Goal: Information Seeking & Learning: Learn about a topic

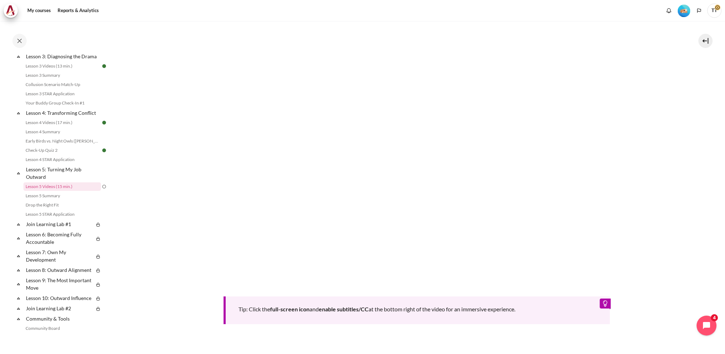
scroll to position [283, 0]
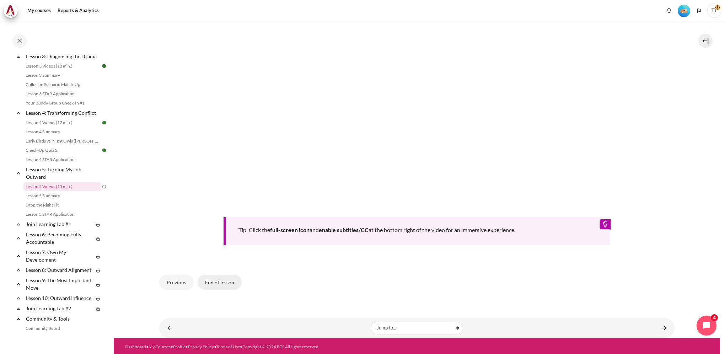
click at [220, 278] on button "End of lesson" at bounding box center [220, 282] width 44 height 15
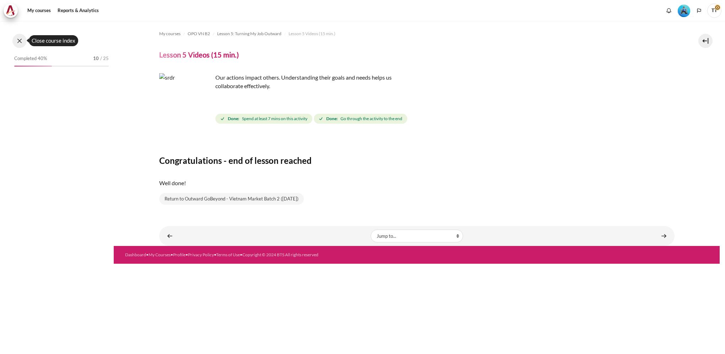
scroll to position [221, 0]
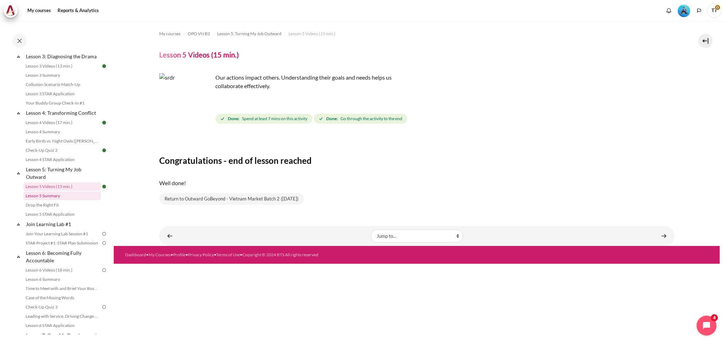
click at [64, 200] on link "Lesson 5 Summary" at bounding box center [61, 195] width 77 height 9
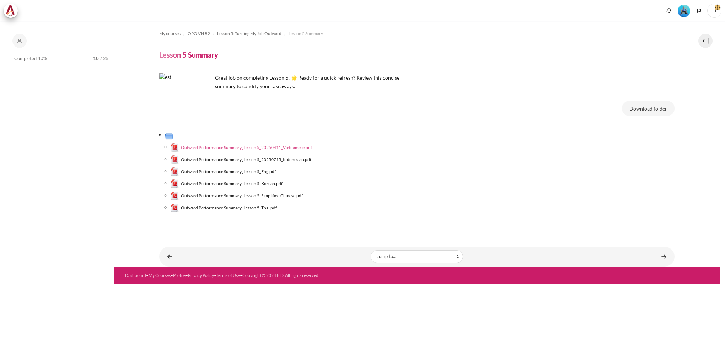
click at [285, 147] on span "Outward Performance Summary_Lesson 5_20250411_Vietnamese.pdf" at bounding box center [246, 147] width 131 height 6
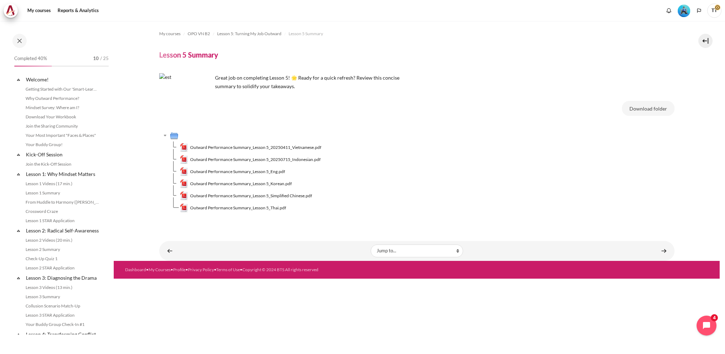
scroll to position [231, 0]
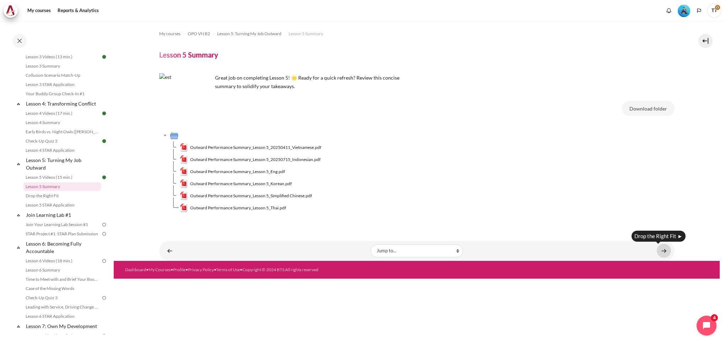
click at [664, 252] on link "Content" at bounding box center [663, 251] width 14 height 14
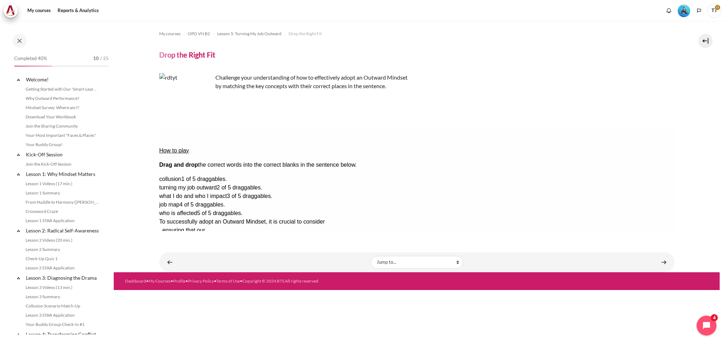
scroll to position [240, 0]
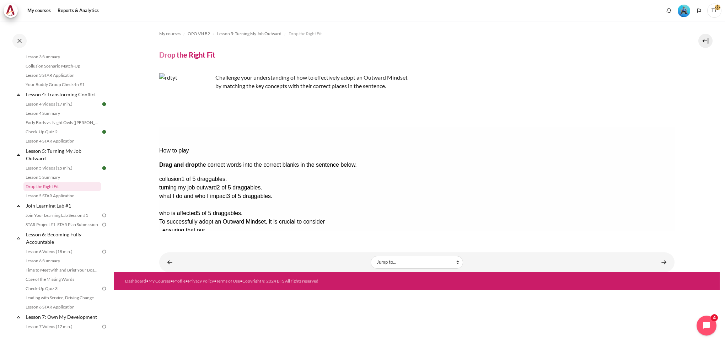
drag, startPoint x: 642, startPoint y: 189, endPoint x: 485, endPoint y: 152, distance: 161.3
drag, startPoint x: 628, startPoint y: 178, endPoint x: 349, endPoint y: 153, distance: 280.0
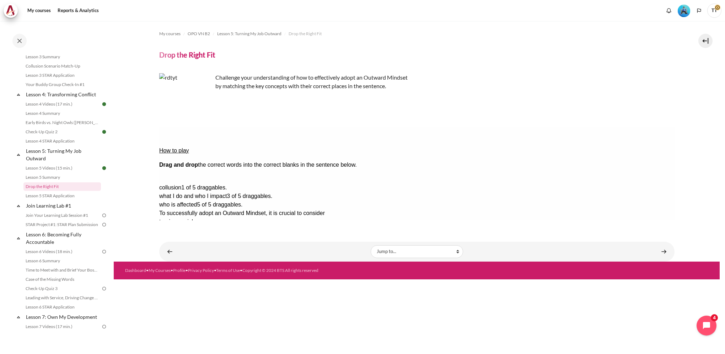
drag, startPoint x: 627, startPoint y: 157, endPoint x: 464, endPoint y: 151, distance: 162.8
drag, startPoint x: 641, startPoint y: 168, endPoint x: 668, endPoint y: 169, distance: 27.0
drag, startPoint x: 633, startPoint y: 179, endPoint x: 264, endPoint y: 165, distance: 369.3
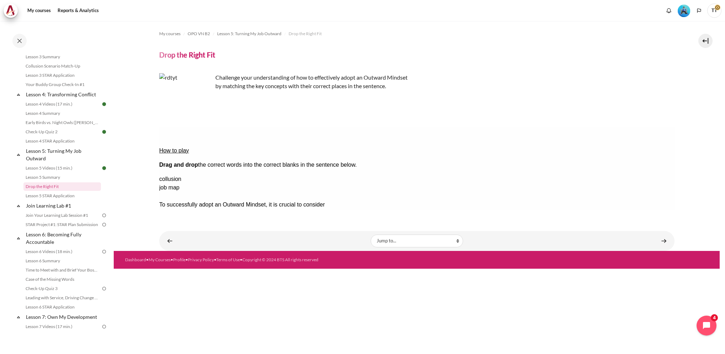
drag, startPoint x: 654, startPoint y: 179, endPoint x: 385, endPoint y: 167, distance: 268.8
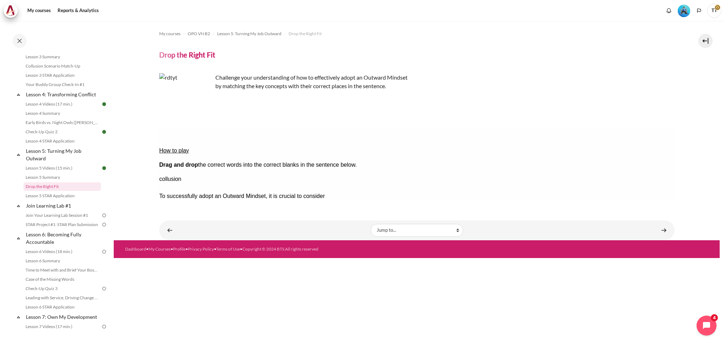
drag, startPoint x: 653, startPoint y: 170, endPoint x: 472, endPoint y: 151, distance: 181.8
drag, startPoint x: 653, startPoint y: 155, endPoint x: 466, endPoint y: 152, distance: 186.9
drag, startPoint x: 655, startPoint y: 170, endPoint x: 458, endPoint y: 151, distance: 197.7
drag, startPoint x: 660, startPoint y: 159, endPoint x: 471, endPoint y: 148, distance: 189.0
drag, startPoint x: 655, startPoint y: 171, endPoint x: 461, endPoint y: 152, distance: 194.9
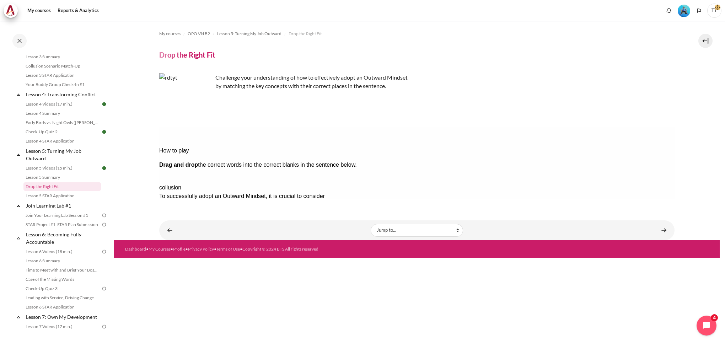
drag, startPoint x: 658, startPoint y: 155, endPoint x: 466, endPoint y: 140, distance: 192.8
drag, startPoint x: 656, startPoint y: 158, endPoint x: 448, endPoint y: 139, distance: 208.4
drag, startPoint x: 649, startPoint y: 157, endPoint x: 362, endPoint y: 167, distance: 287.9
drag, startPoint x: 390, startPoint y: 165, endPoint x: 470, endPoint y: 146, distance: 82.2
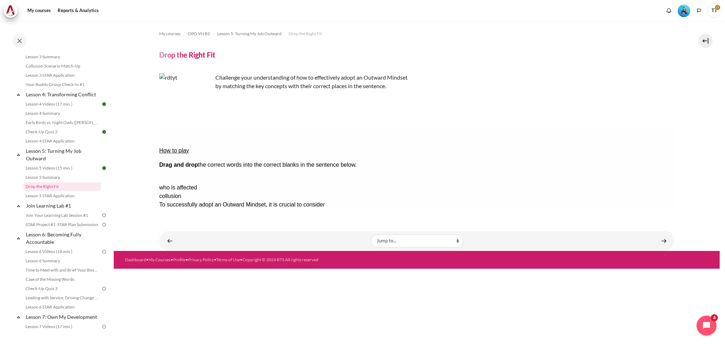
drag, startPoint x: 649, startPoint y: 158, endPoint x: 465, endPoint y: 148, distance: 183.9
drag, startPoint x: 594, startPoint y: 167, endPoint x: 469, endPoint y: 142, distance: 127.0
drag, startPoint x: 649, startPoint y: 155, endPoint x: 359, endPoint y: 151, distance: 290.2
drag, startPoint x: 651, startPoint y: 157, endPoint x: 242, endPoint y: 163, distance: 408.5
drag, startPoint x: 616, startPoint y: 157, endPoint x: 256, endPoint y: 166, distance: 360.3
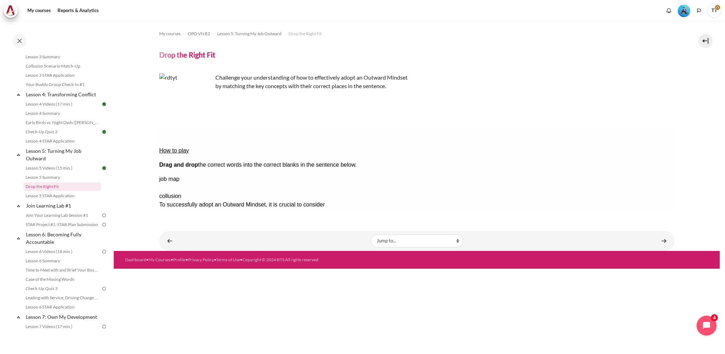
drag, startPoint x: 653, startPoint y: 168, endPoint x: 391, endPoint y: 164, distance: 261.5
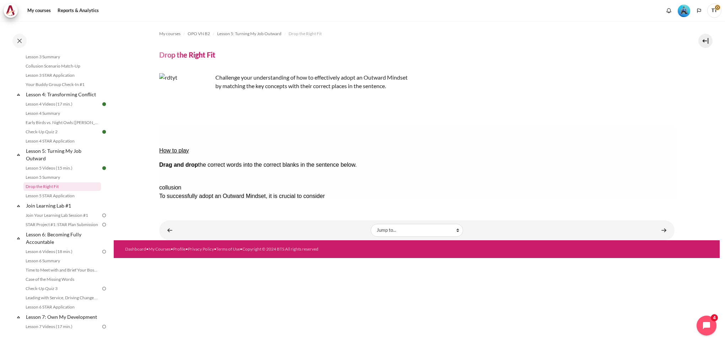
drag, startPoint x: 660, startPoint y: 156, endPoint x: 406, endPoint y: 185, distance: 256.4
click at [215, 200] on div "turning my job ou..." at bounding box center [187, 204] width 56 height 9
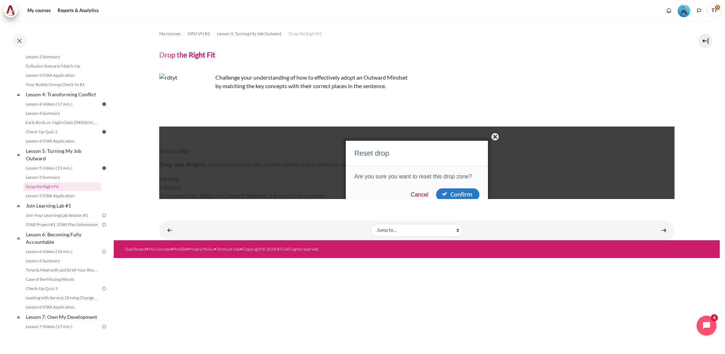
click at [496, 137] on button "Cancel" at bounding box center [494, 136] width 18 height 17
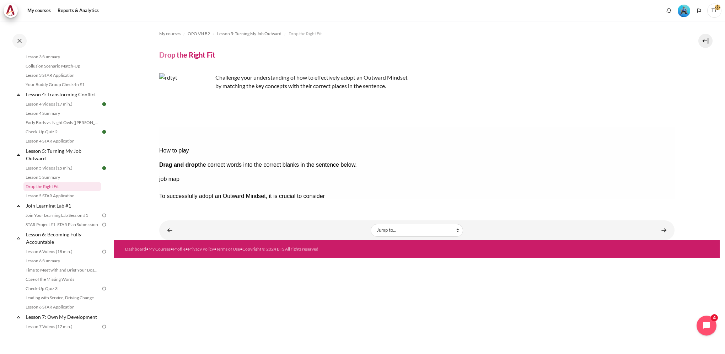
drag, startPoint x: 552, startPoint y: 159, endPoint x: 443, endPoint y: 152, distance: 109.6
drag, startPoint x: 645, startPoint y: 166, endPoint x: 455, endPoint y: 140, distance: 191.8
drag, startPoint x: 654, startPoint y: 157, endPoint x: 457, endPoint y: 134, distance: 197.8
click at [175, 261] on button "Check Check the answers. The responses will be marked as correct, incorrect, or…" at bounding box center [168, 264] width 19 height 7
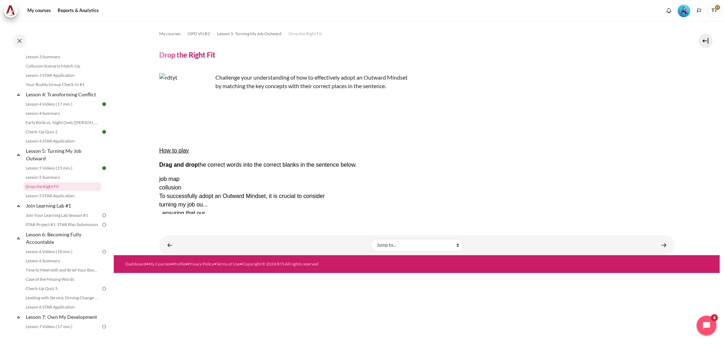
drag, startPoint x: 357, startPoint y: 156, endPoint x: 437, endPoint y: 150, distance: 80.5
click at [437, 150] on div "How to play Drag and drop the correct words into the correct blanks in the sent…" at bounding box center [416, 208] width 515 height 164
click at [215, 226] on div "what I do and who..." at bounding box center [187, 230] width 56 height 9
click at [211, 282] on button "Retry Retry the task. Reset all responses and start the task over again." at bounding box center [202, 285] width 17 height 7
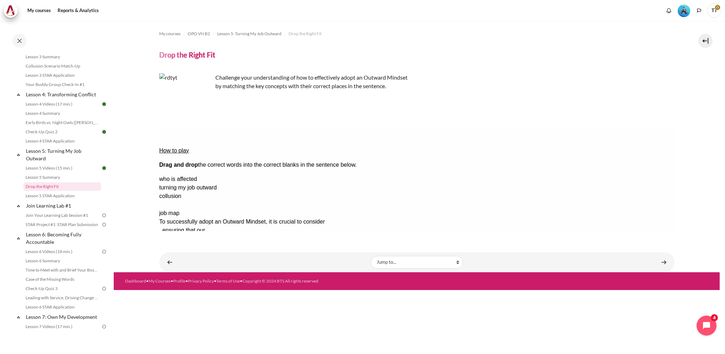
drag, startPoint x: 631, startPoint y: 190, endPoint x: 351, endPoint y: 150, distance: 282.8
drag, startPoint x: 640, startPoint y: 156, endPoint x: 340, endPoint y: 144, distance: 300.7
drag, startPoint x: 619, startPoint y: 154, endPoint x: 332, endPoint y: 140, distance: 287.4
drag, startPoint x: 646, startPoint y: 190, endPoint x: 366, endPoint y: 155, distance: 282.4
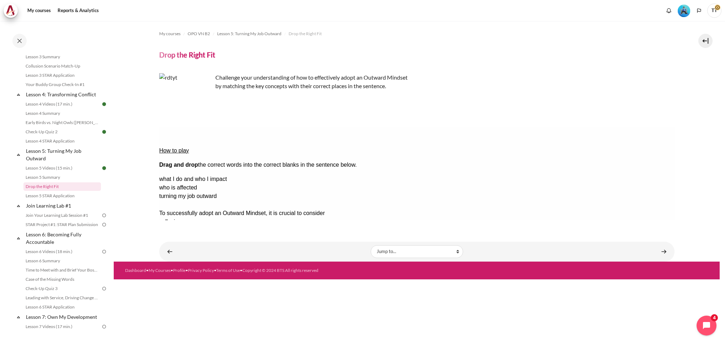
drag, startPoint x: 639, startPoint y: 191, endPoint x: 476, endPoint y: 151, distance: 168.7
drag, startPoint x: 621, startPoint y: 155, endPoint x: 260, endPoint y: 164, distance: 361.0
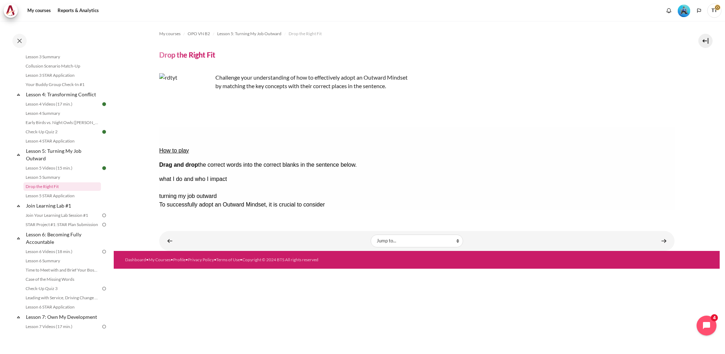
drag, startPoint x: 611, startPoint y: 168, endPoint x: 395, endPoint y: 164, distance: 215.3
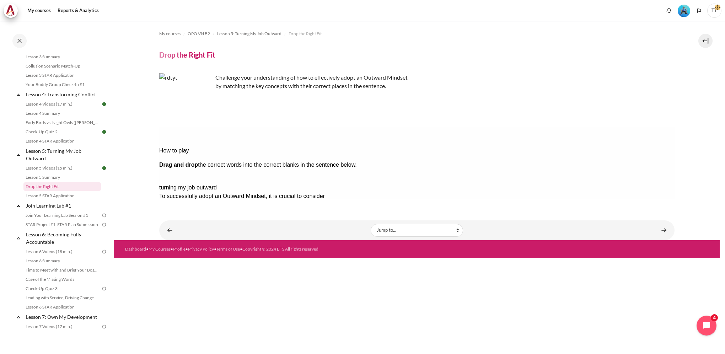
drag, startPoint x: 627, startPoint y: 156, endPoint x: 469, endPoint y: 153, distance: 157.7
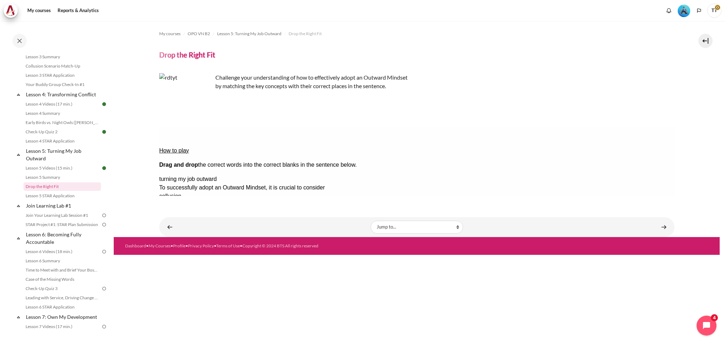
click at [176, 261] on button "Check Check the answers. The responses will be marked as correct, incorrect, or…" at bounding box center [168, 264] width 19 height 7
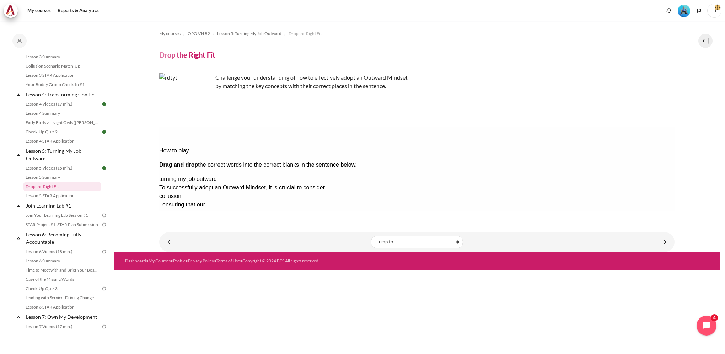
click at [215, 209] on div "what I do and who..." at bounding box center [187, 213] width 56 height 9
click at [211, 282] on button "Retry Retry the task. Reset all responses and start the task over again." at bounding box center [202, 285] width 17 height 7
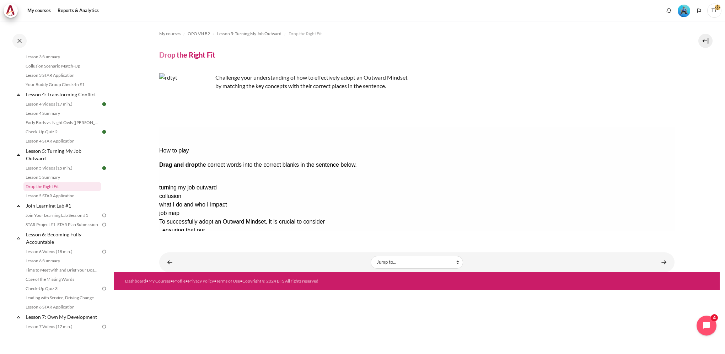
drag, startPoint x: 622, startPoint y: 156, endPoint x: 405, endPoint y: 167, distance: 217.3
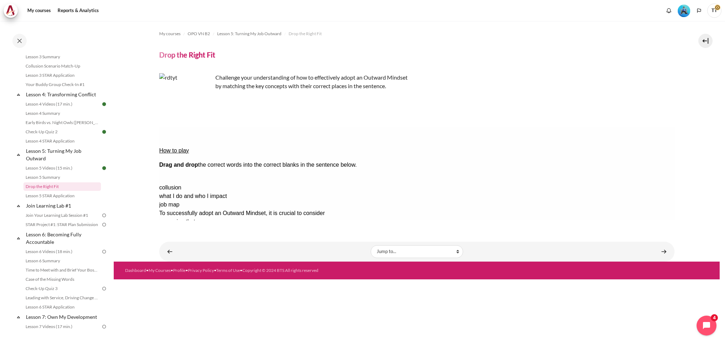
drag, startPoint x: 632, startPoint y: 157, endPoint x: 271, endPoint y: 166, distance: 361.7
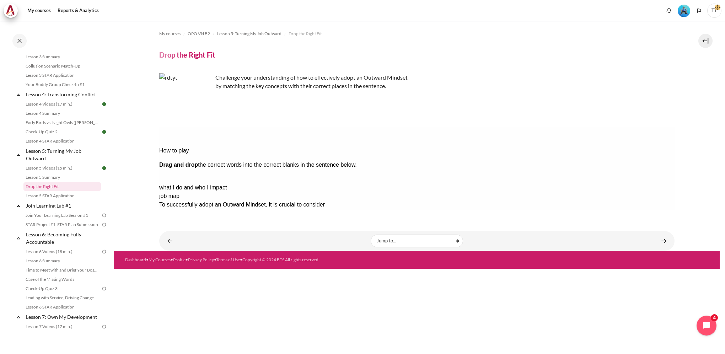
drag, startPoint x: 642, startPoint y: 160, endPoint x: 481, endPoint y: 147, distance: 161.8
drag, startPoint x: 631, startPoint y: 182, endPoint x: 466, endPoint y: 157, distance: 166.4
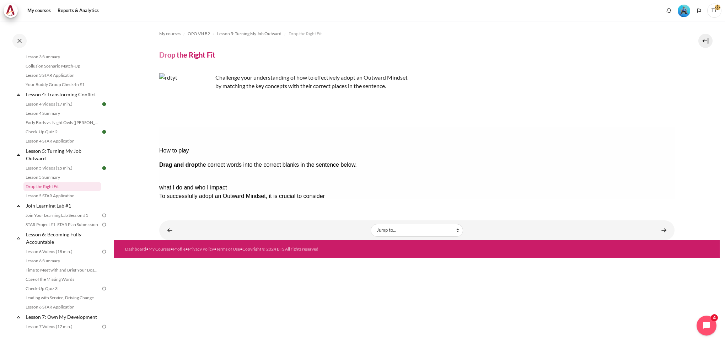
drag, startPoint x: 637, startPoint y: 159, endPoint x: 344, endPoint y: 145, distance: 293.0
drag, startPoint x: 628, startPoint y: 161, endPoint x: 353, endPoint y: 130, distance: 276.8
click at [178, 261] on button "Check Check the answers. The responses will be marked as correct, incorrect, or…" at bounding box center [168, 264] width 19 height 7
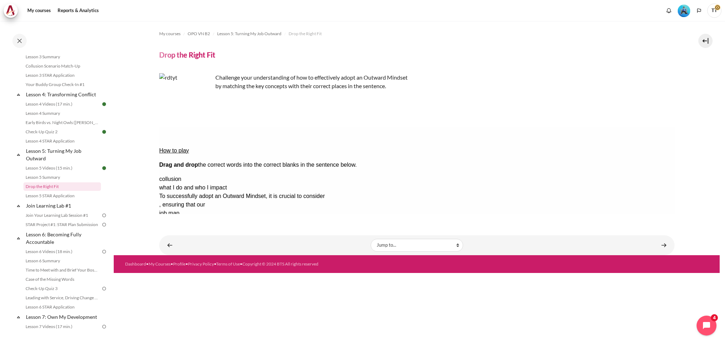
drag, startPoint x: 567, startPoint y: 167, endPoint x: 315, endPoint y: 148, distance: 252.5
click at [317, 148] on div "How to play Drag and drop the correct words into the correct blanks in the sent…" at bounding box center [416, 208] width 515 height 164
click at [211, 282] on button "Retry Retry the task. Reset all responses and start the task over again." at bounding box center [202, 285] width 17 height 7
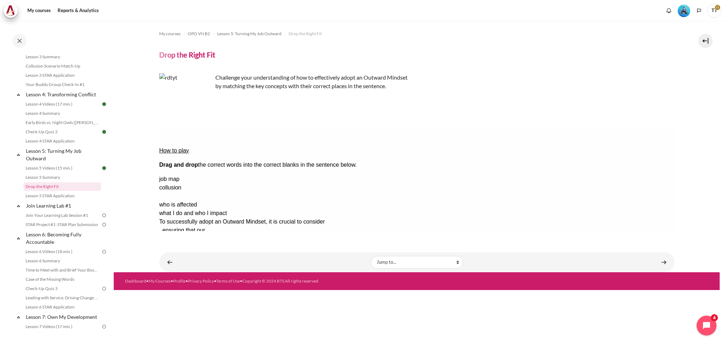
drag, startPoint x: 644, startPoint y: 177, endPoint x: 275, endPoint y: 166, distance: 368.5
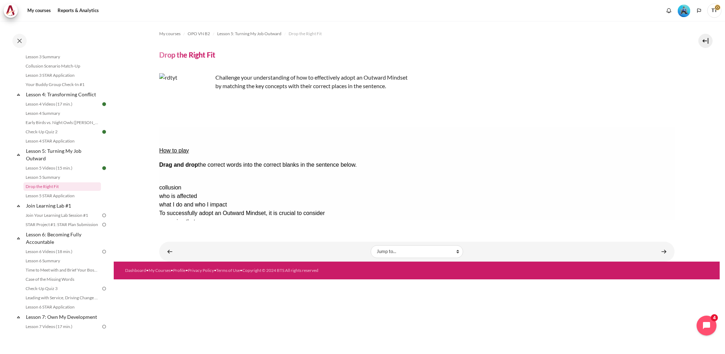
drag, startPoint x: 632, startPoint y: 156, endPoint x: 464, endPoint y: 142, distance: 168.2
drag, startPoint x: 612, startPoint y: 180, endPoint x: 399, endPoint y: 168, distance: 213.5
click at [215, 243] on div "who is affected" at bounding box center [187, 247] width 56 height 9
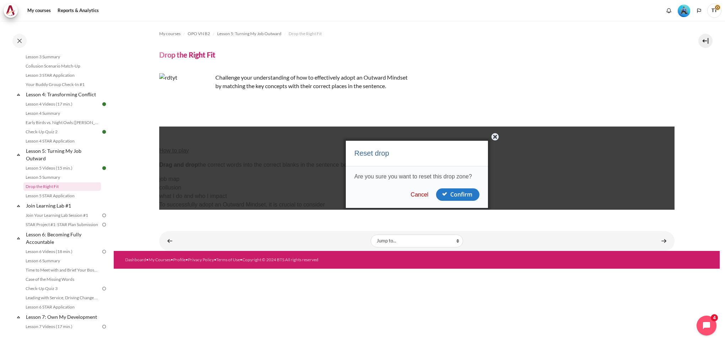
click at [496, 136] on button "Cancel" at bounding box center [494, 136] width 18 height 17
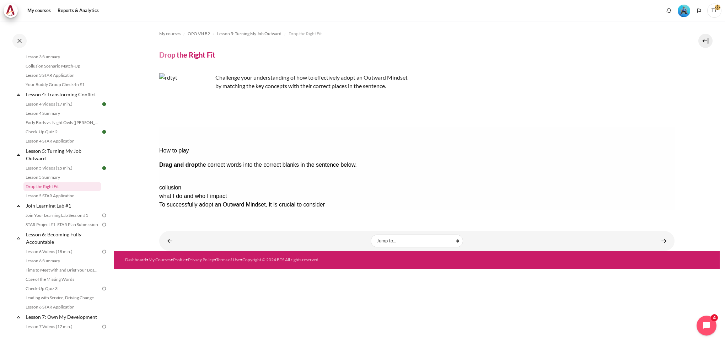
drag, startPoint x: 620, startPoint y: 157, endPoint x: 446, endPoint y: 146, distance: 174.4
drag, startPoint x: 610, startPoint y: 161, endPoint x: 444, endPoint y: 147, distance: 166.9
drag, startPoint x: 607, startPoint y: 172, endPoint x: 443, endPoint y: 154, distance: 164.4
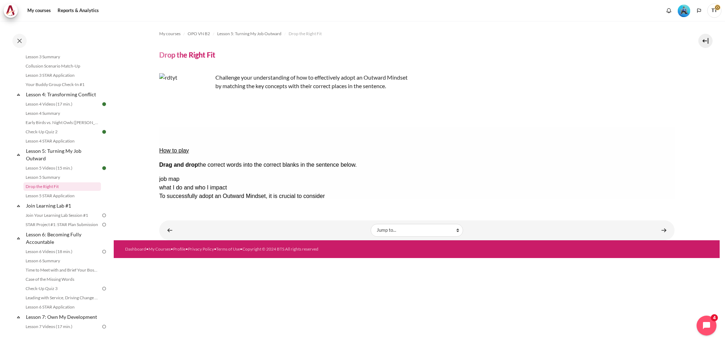
drag, startPoint x: 632, startPoint y: 159, endPoint x: 567, endPoint y: 151, distance: 64.8
drag, startPoint x: 605, startPoint y: 158, endPoint x: 331, endPoint y: 156, distance: 273.2
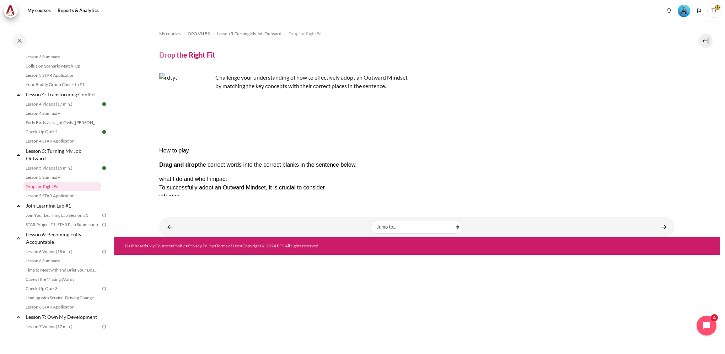
click at [178, 261] on button "Check Check the answers. The responses will be marked as correct, incorrect, or…" at bounding box center [168, 264] width 19 height 7
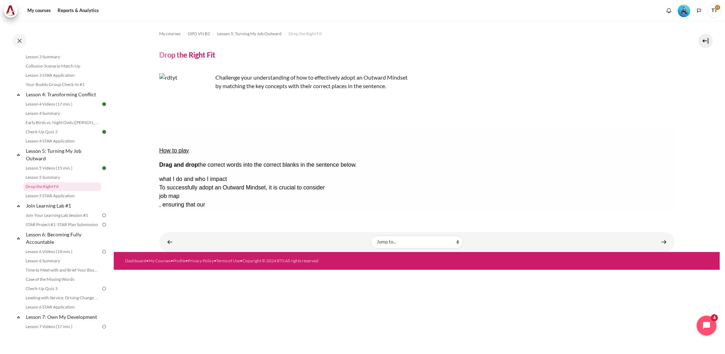
click at [211, 282] on button "Retry Retry the task. Reset all responses and start the task over again." at bounding box center [202, 285] width 17 height 7
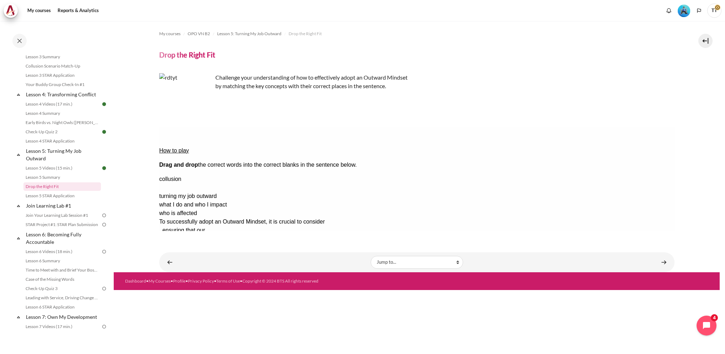
drag, startPoint x: 629, startPoint y: 167, endPoint x: 454, endPoint y: 141, distance: 177.0
drag, startPoint x: 612, startPoint y: 162, endPoint x: 505, endPoint y: 156, distance: 106.7
click at [505, 175] on div "job map collusion turning my job outward what I do and who I impact who is affe…" at bounding box center [416, 217] width 515 height 85
drag, startPoint x: 505, startPoint y: 156, endPoint x: 616, endPoint y: 155, distance: 110.8
click at [616, 175] on div "job map" at bounding box center [416, 179] width 515 height 9
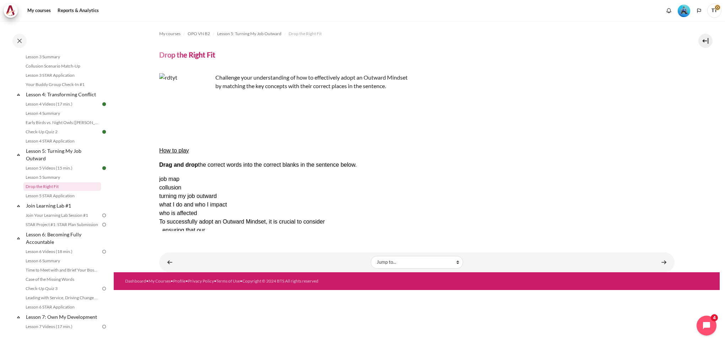
click at [540, 195] on div "job map collusion turning my job outward what I do and who I impact who is affe…" at bounding box center [416, 217] width 515 height 85
drag, startPoint x: 624, startPoint y: 155, endPoint x: 449, endPoint y: 153, distance: 174.4
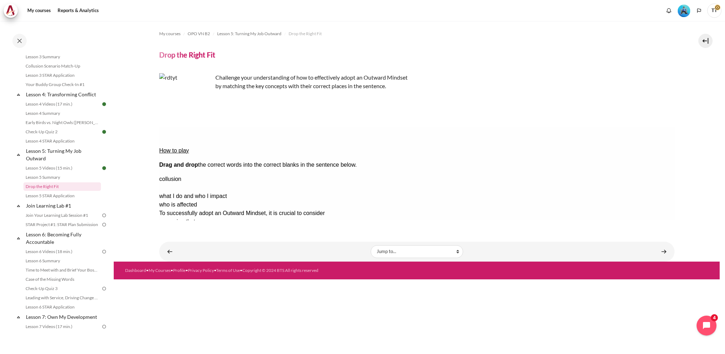
drag, startPoint x: 617, startPoint y: 171, endPoint x: 261, endPoint y: 169, distance: 356.7
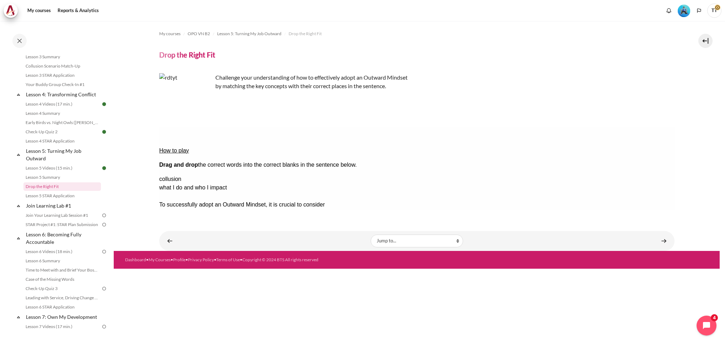
drag, startPoint x: 584, startPoint y: 183, endPoint x: 399, endPoint y: 166, distance: 185.2
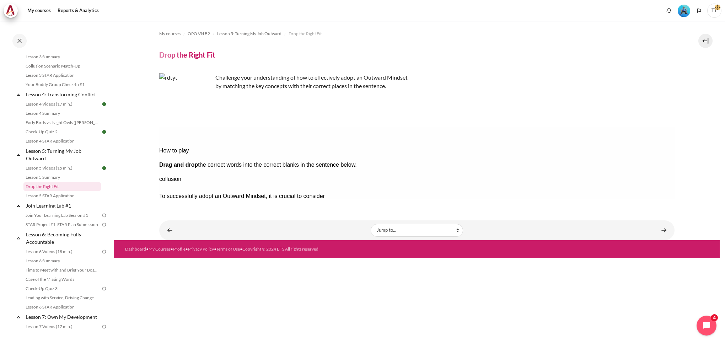
drag, startPoint x: 622, startPoint y: 170, endPoint x: 348, endPoint y: 152, distance: 275.2
drag, startPoint x: 620, startPoint y: 159, endPoint x: 343, endPoint y: 154, distance: 277.1
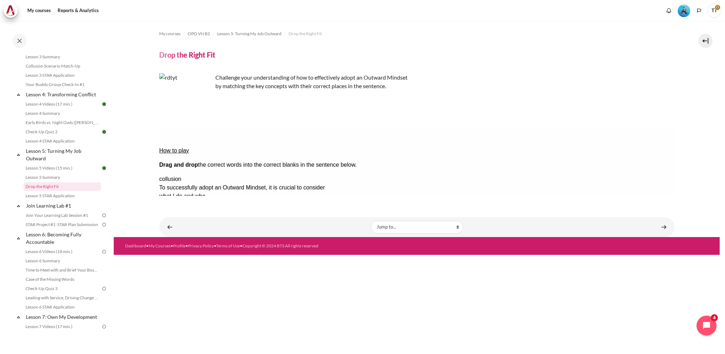
click at [178, 261] on button "Check Check the answers. The responses will be marked as correct, incorrect, or…" at bounding box center [168, 264] width 19 height 7
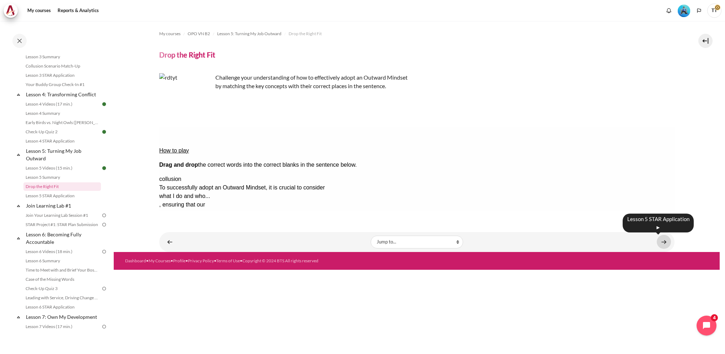
click at [666, 243] on link "Content" at bounding box center [663, 242] width 14 height 14
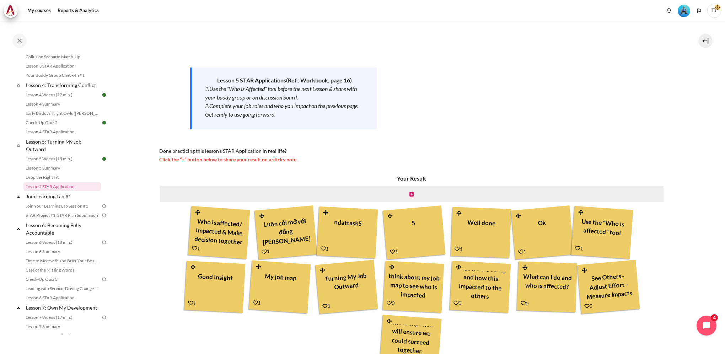
scroll to position [141, 0]
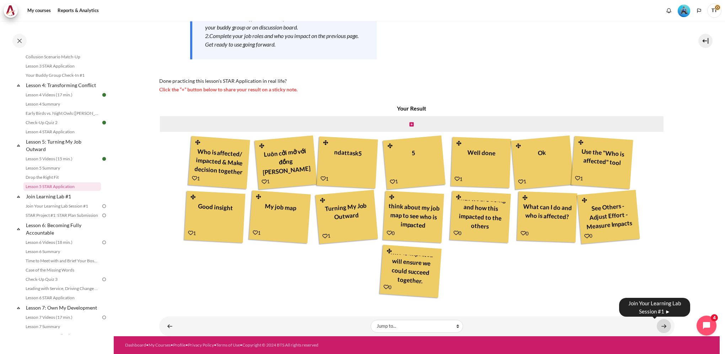
click at [658, 326] on link "Content" at bounding box center [663, 326] width 14 height 14
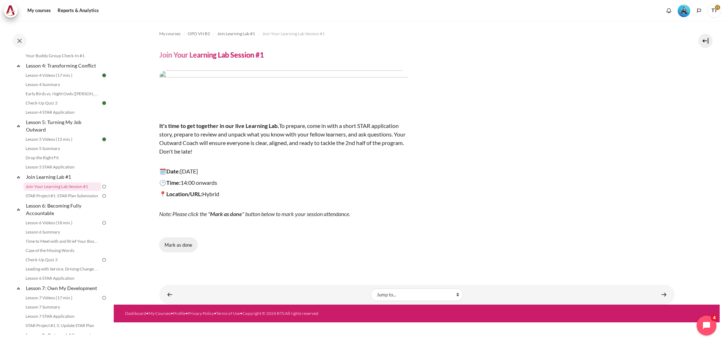
click at [182, 247] on button "Mark as done" at bounding box center [178, 244] width 38 height 15
click at [45, 200] on link "STAR Project #1: STAR Plan Submission" at bounding box center [61, 195] width 77 height 9
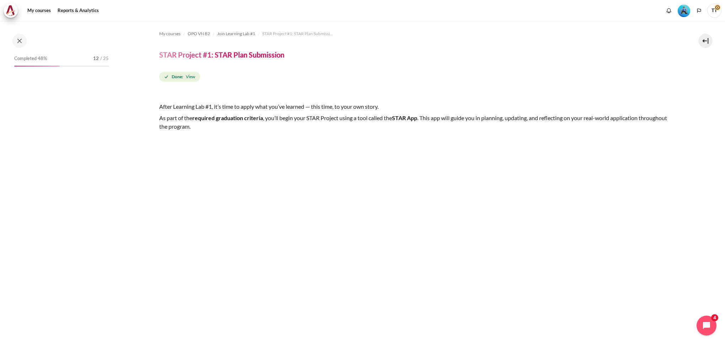
scroll to position [278, 0]
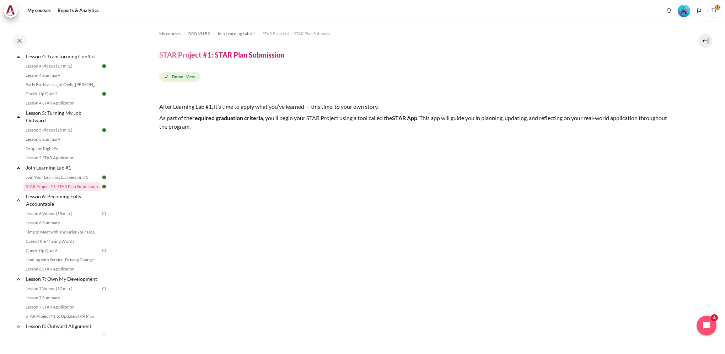
click at [442, 250] on img "Content" at bounding box center [416, 287] width 515 height 290
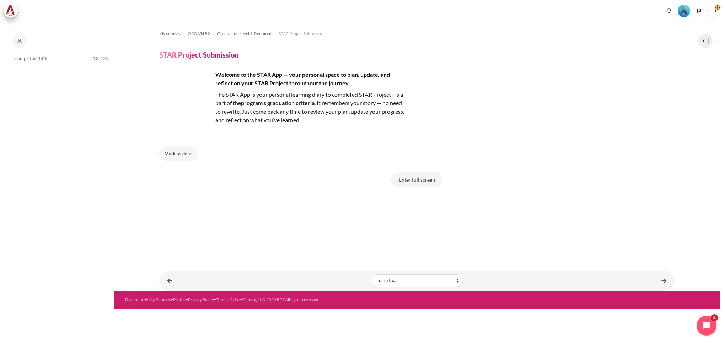
scroll to position [591, 0]
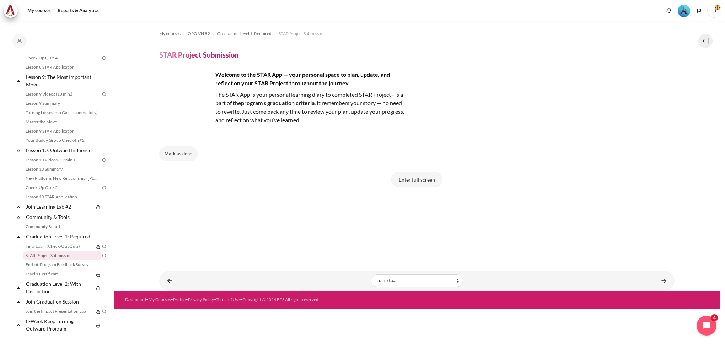
click at [412, 180] on button "Enter full screen" at bounding box center [416, 179] width 51 height 15
